Goal: Check status: Check status

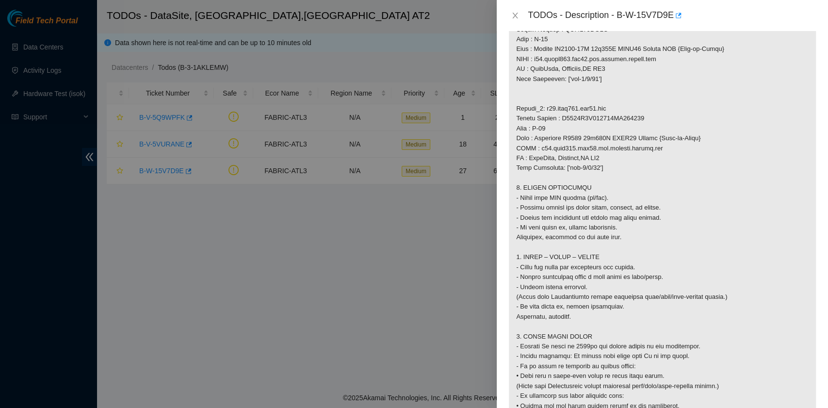
scroll to position [582, 0]
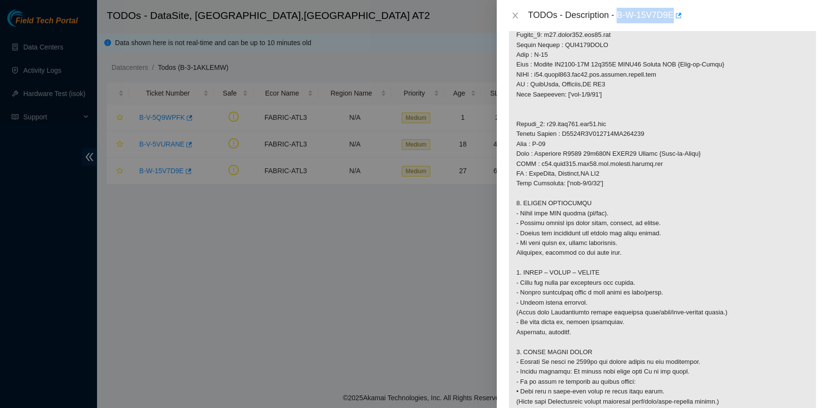
drag, startPoint x: 619, startPoint y: 16, endPoint x: 672, endPoint y: 20, distance: 53.5
click at [672, 20] on div "TODOs - Description - B-W-15V7D9E" at bounding box center [672, 16] width 289 height 16
copy div "B-W-15V7D9E"
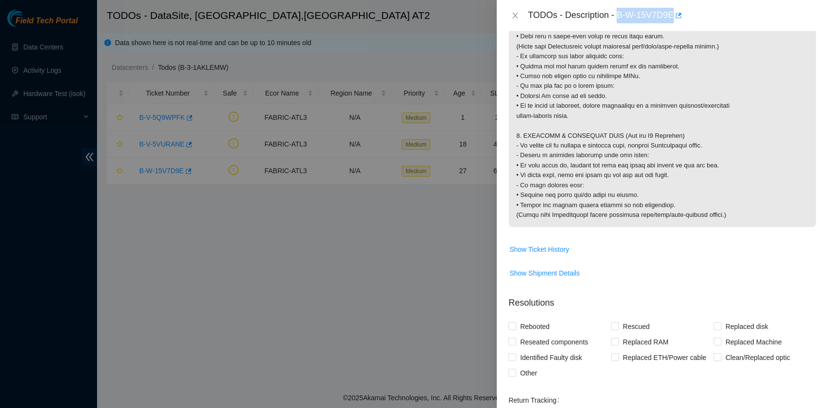
scroll to position [1035, 0]
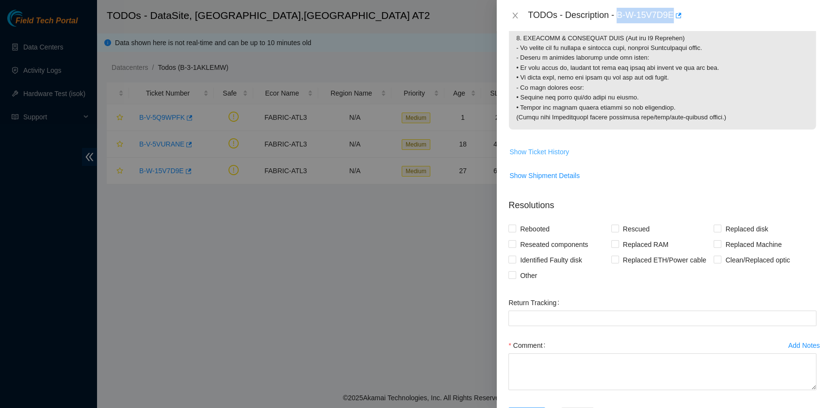
click at [538, 157] on span "Show Ticket History" at bounding box center [539, 152] width 60 height 11
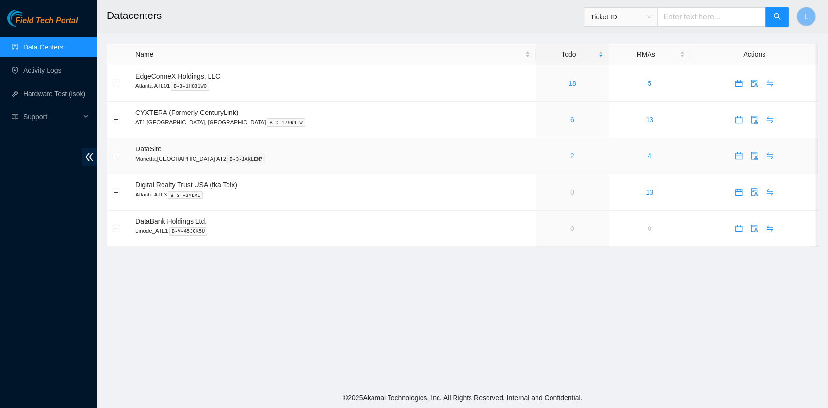
click at [571, 160] on link "2" at bounding box center [573, 156] width 4 height 8
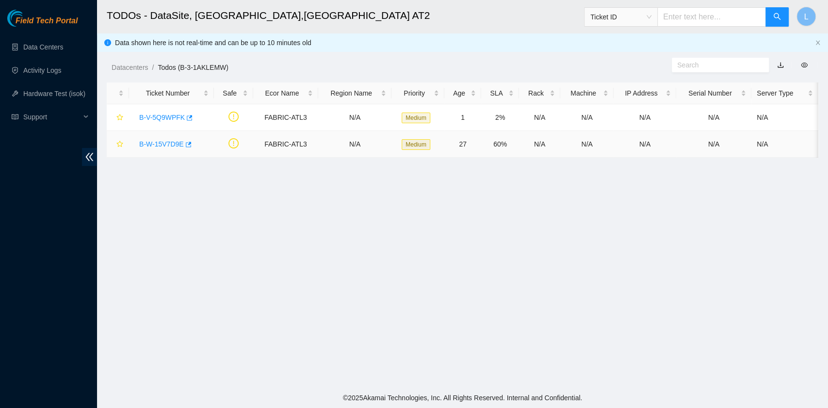
click at [164, 143] on link "B-W-15V7D9E" at bounding box center [161, 144] width 45 height 8
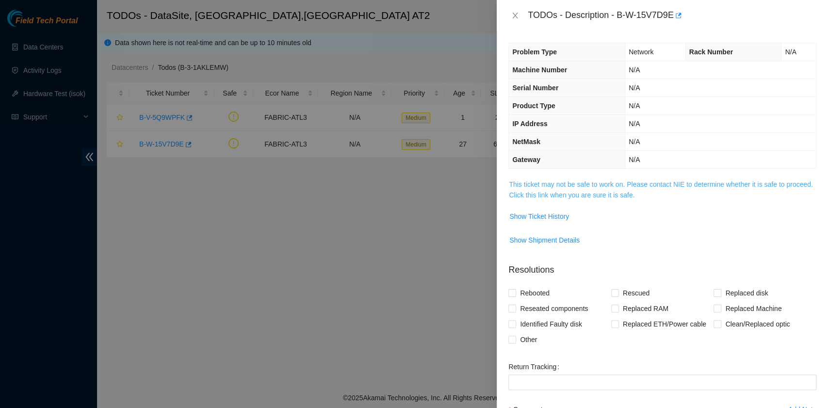
click at [562, 197] on link "This ticket may not be safe to work on. Please contact NIE to determine whether…" at bounding box center [661, 189] width 304 height 18
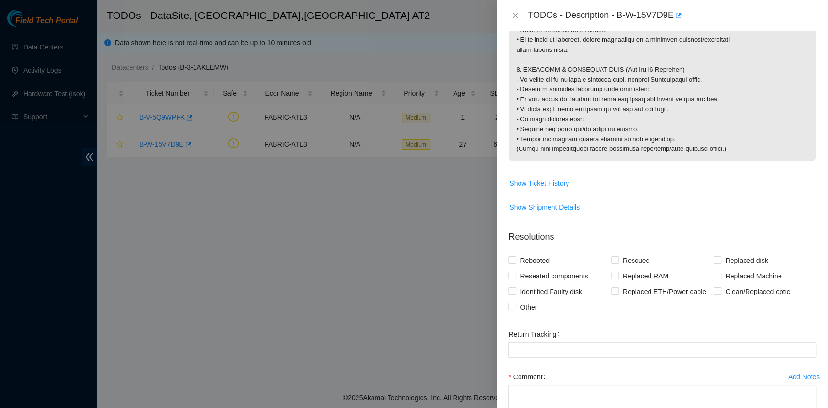
scroll to position [1091, 0]
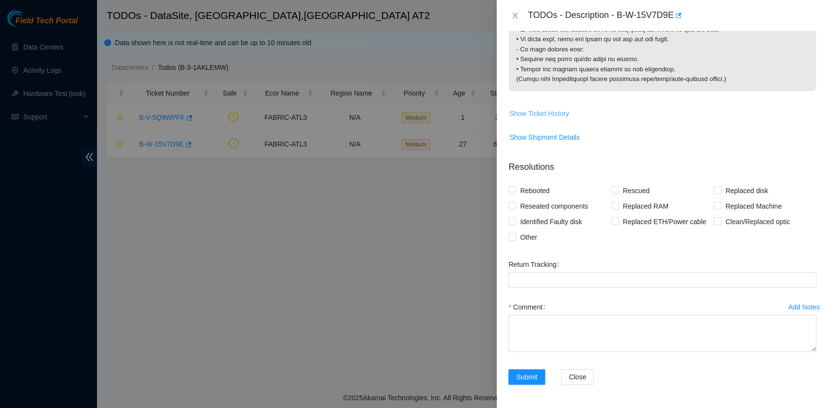
click at [551, 115] on span "Show Ticket History" at bounding box center [539, 113] width 60 height 11
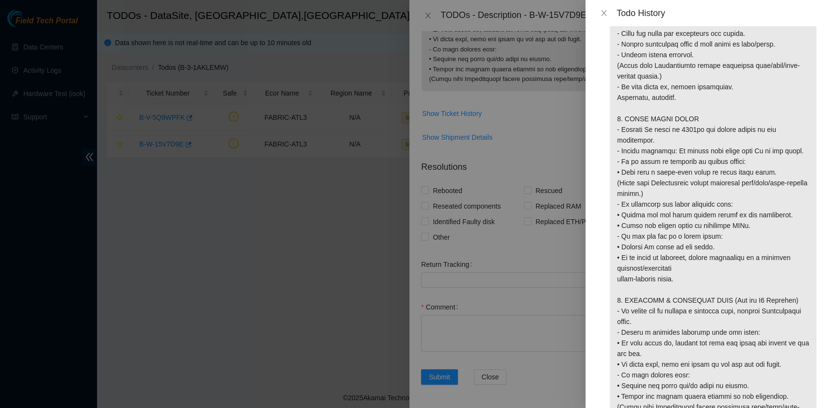
scroll to position [1045, 0]
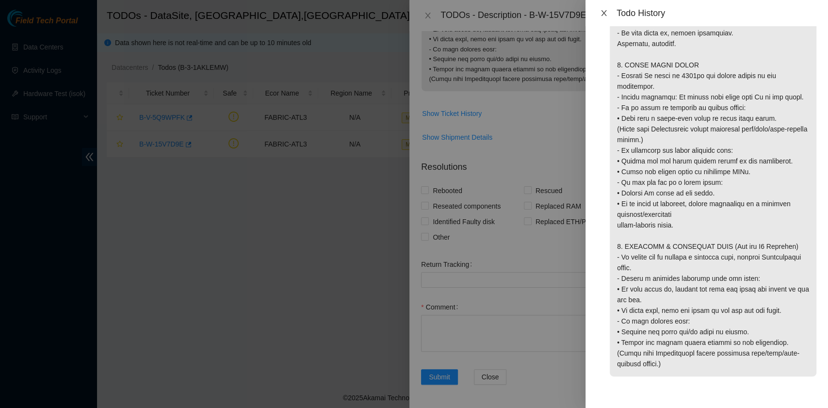
click at [603, 12] on icon "close" at bounding box center [603, 13] width 5 height 6
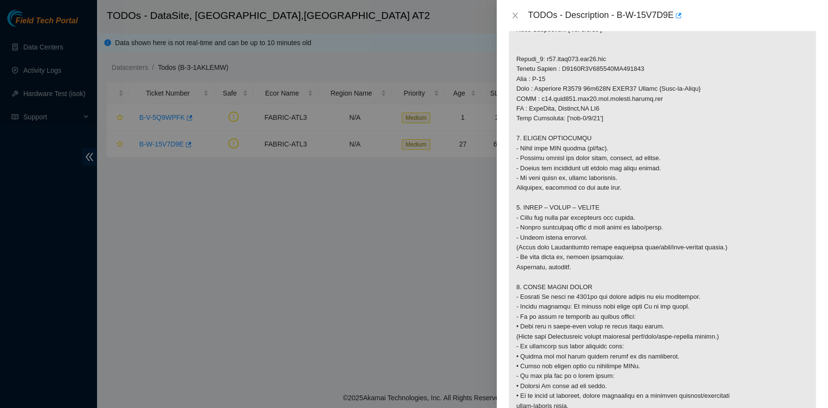
scroll to position [639, 0]
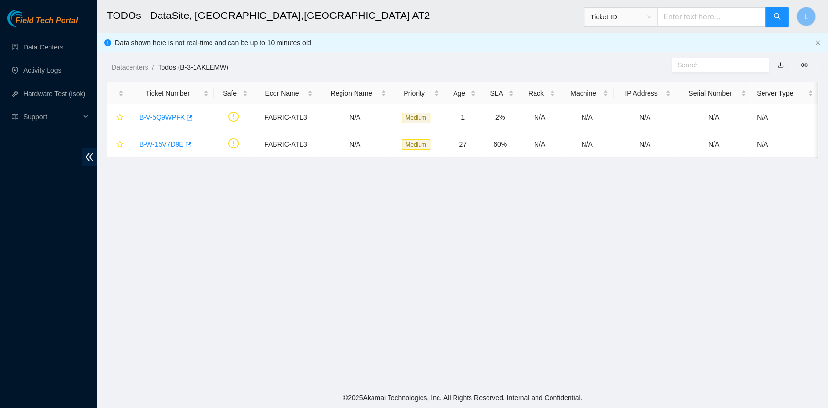
click at [703, 17] on input "text" at bounding box center [711, 16] width 109 height 19
paste input "B-V-5VDO88C"
type input "B-V-5VDO88C"
click at [775, 16] on icon "search" at bounding box center [777, 17] width 8 height 8
